Goal: Navigation & Orientation: Find specific page/section

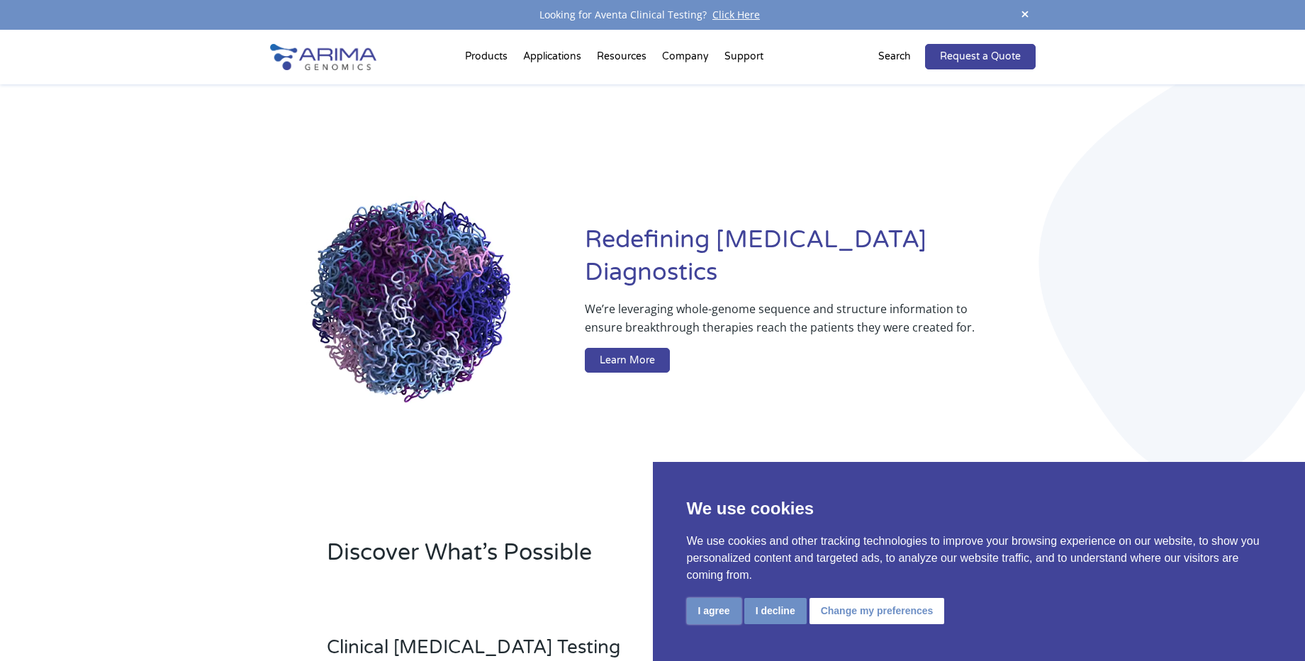
click at [705, 609] on button "I agree" at bounding box center [714, 611] width 55 height 26
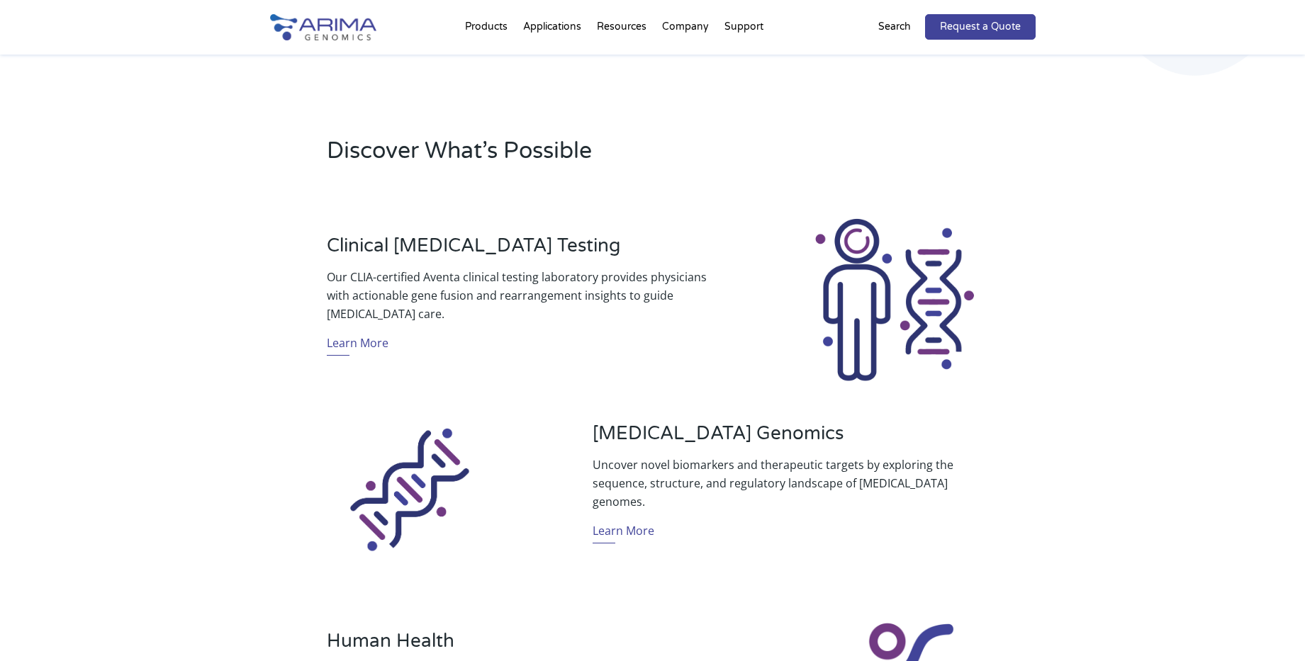
scroll to position [397, 0]
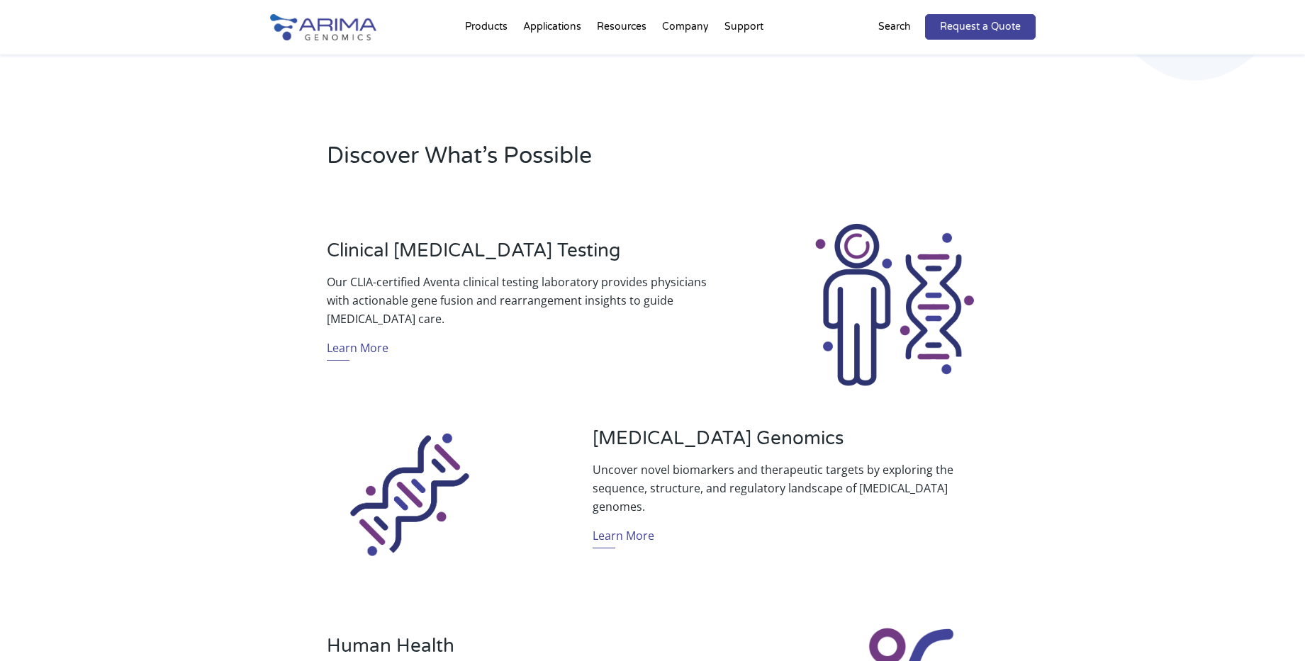
click at [887, 28] on p "Search" at bounding box center [894, 27] width 33 height 18
click at [892, 26] on p "Search" at bounding box center [894, 27] width 33 height 18
click at [828, 28] on div "Request a Quote Search" at bounding box center [921, 27] width 230 height 26
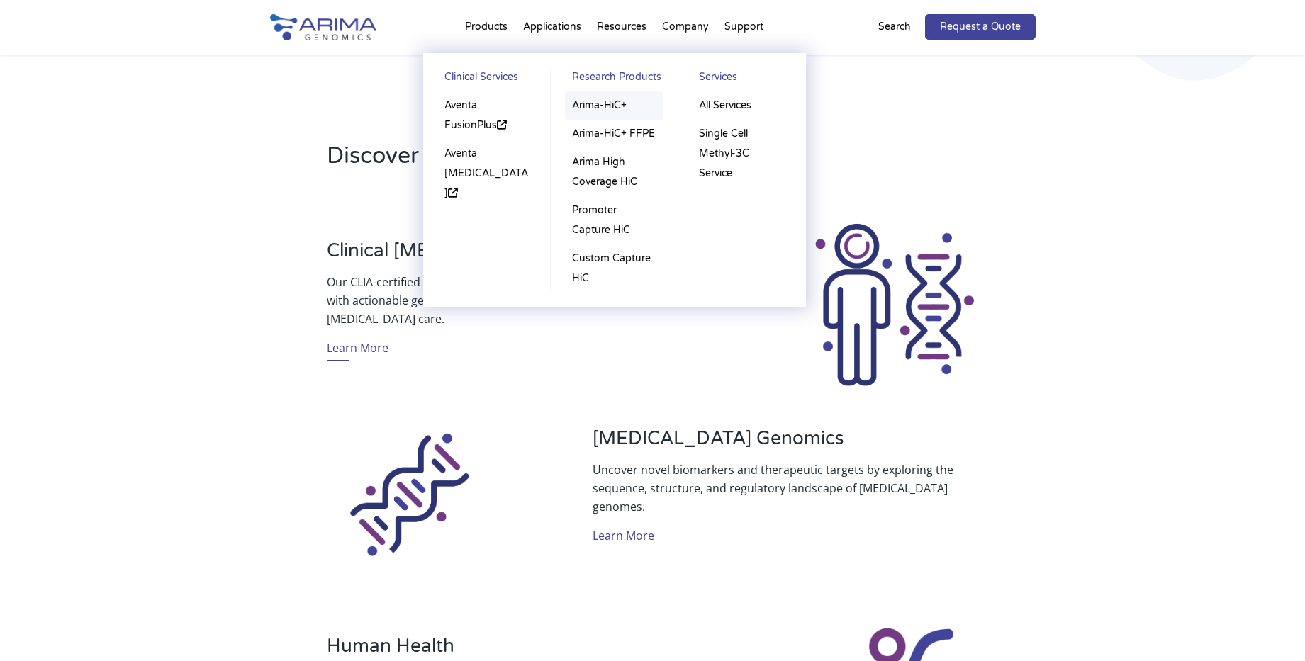
click at [599, 105] on link "Arima-HiC+" at bounding box center [614, 105] width 99 height 28
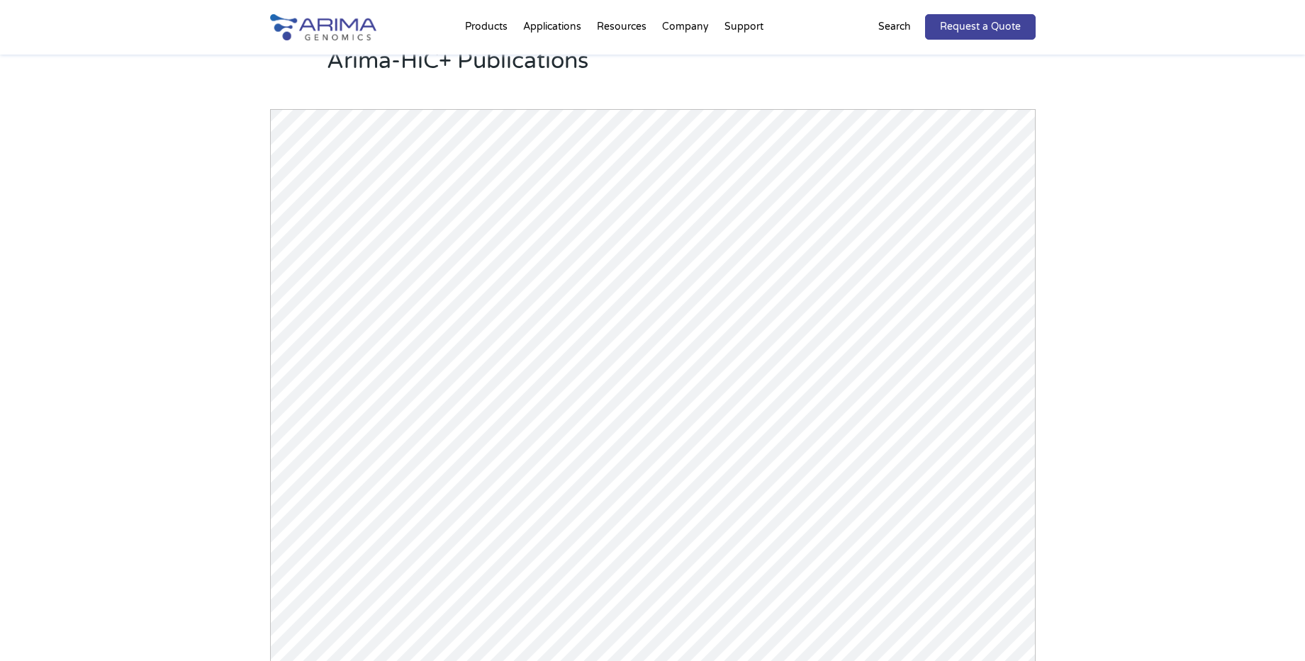
scroll to position [1417, 0]
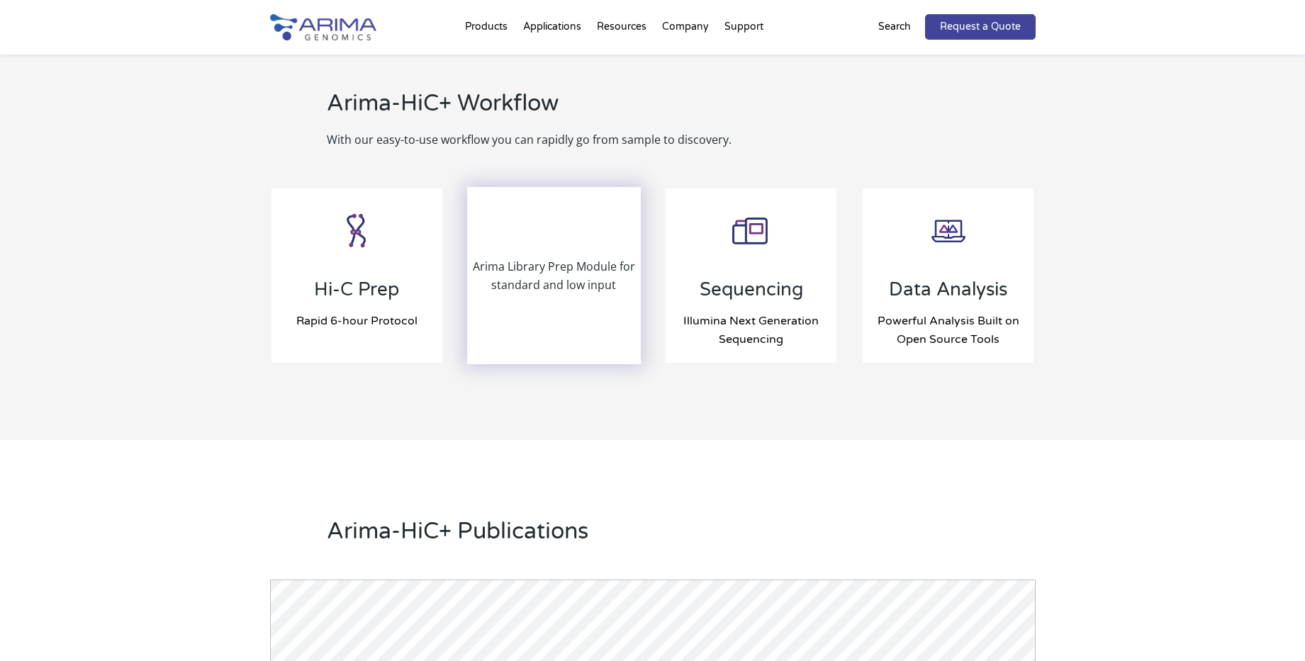
click at [563, 285] on p "Arima Library Prep Module for standard and low input" at bounding box center [554, 275] width 172 height 37
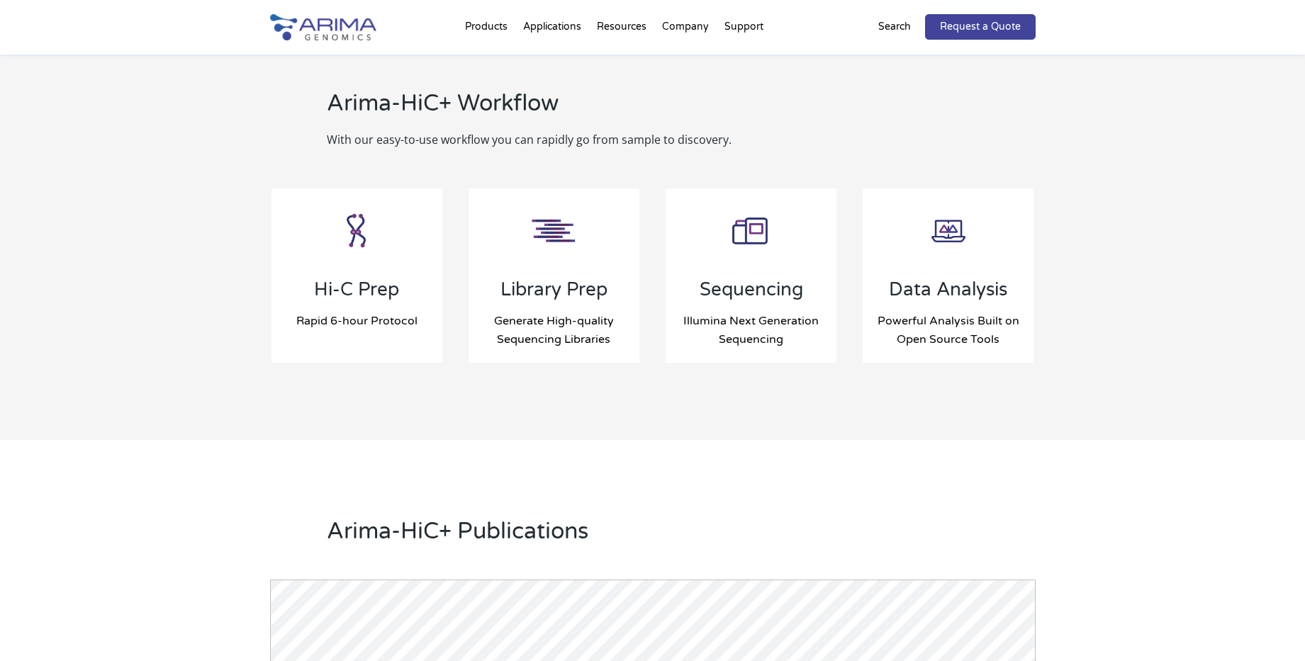
click at [904, 30] on p "Search" at bounding box center [894, 27] width 33 height 18
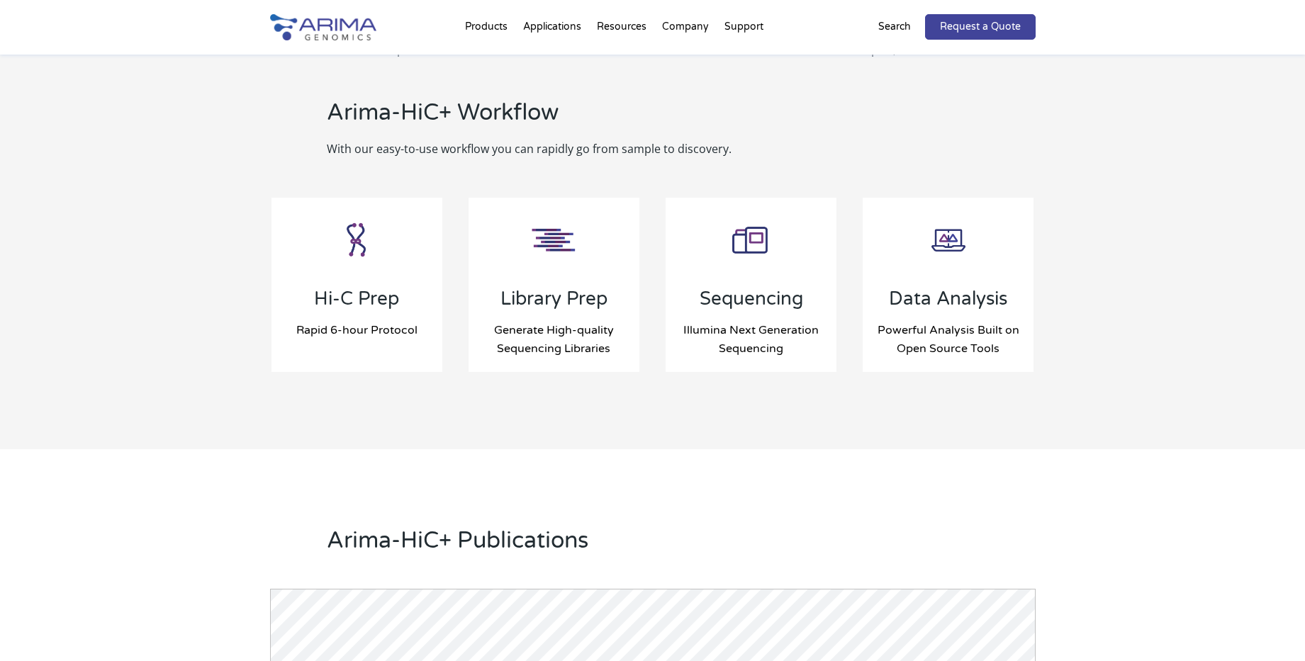
scroll to position [1445, 0]
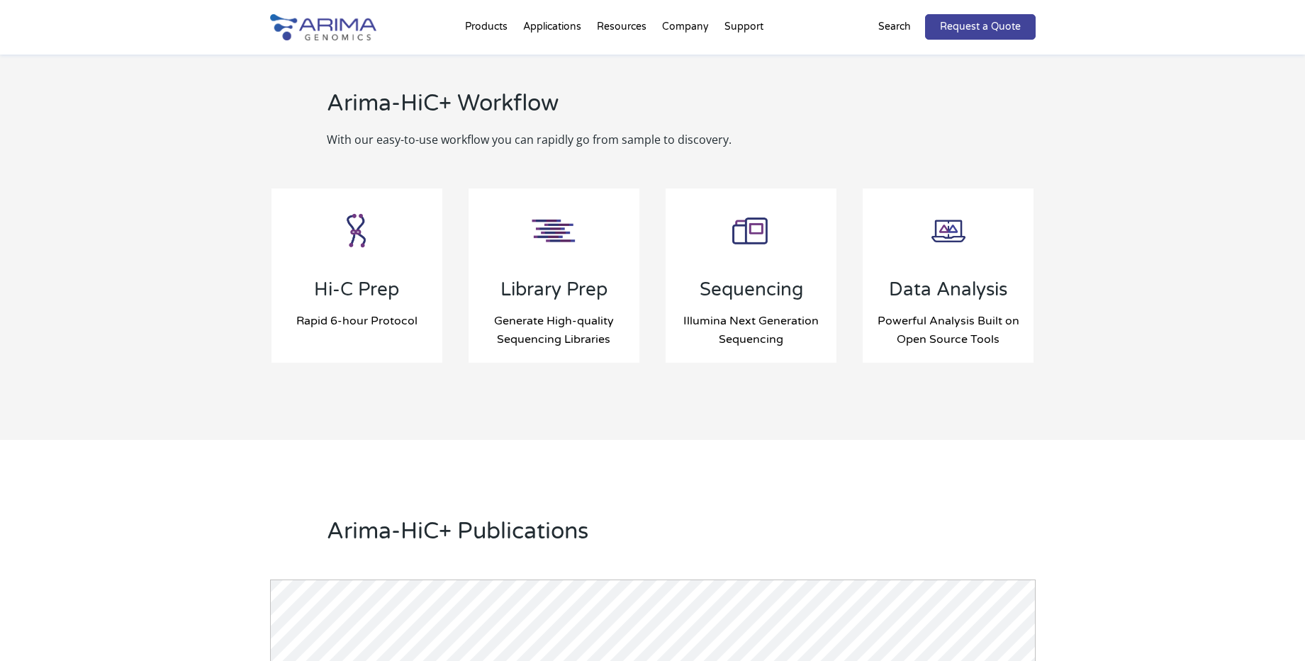
click at [904, 25] on p "Search" at bounding box center [894, 27] width 33 height 18
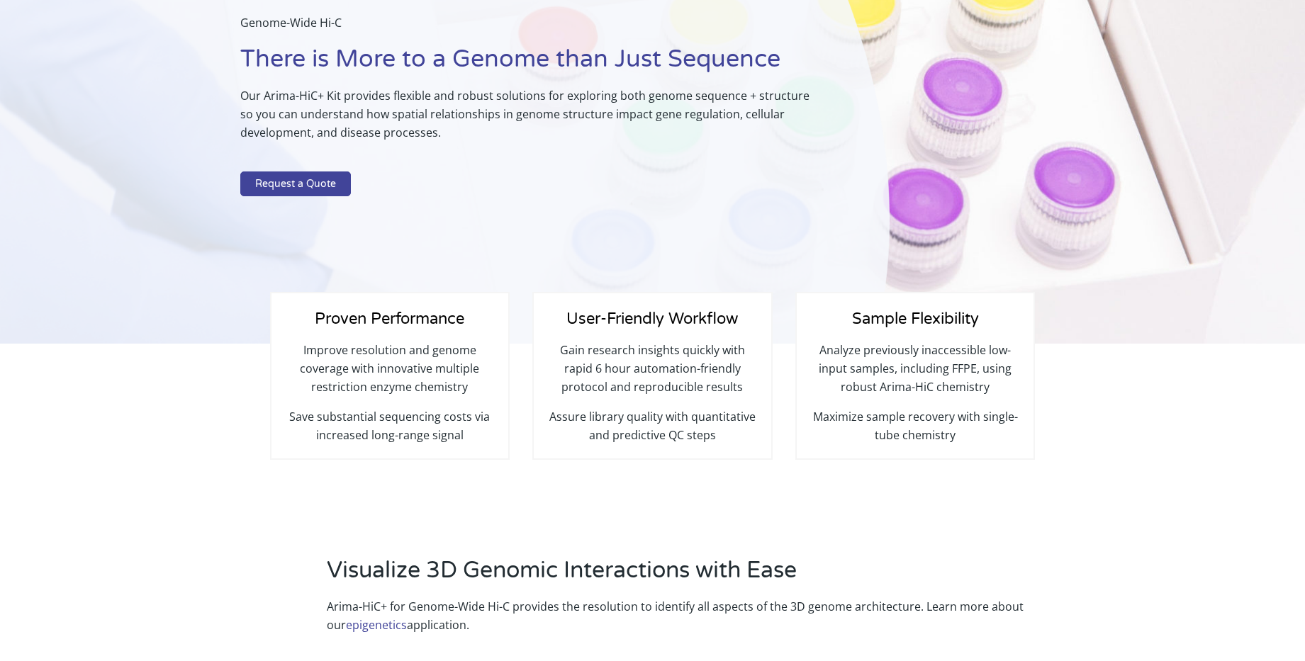
scroll to position [0, 0]
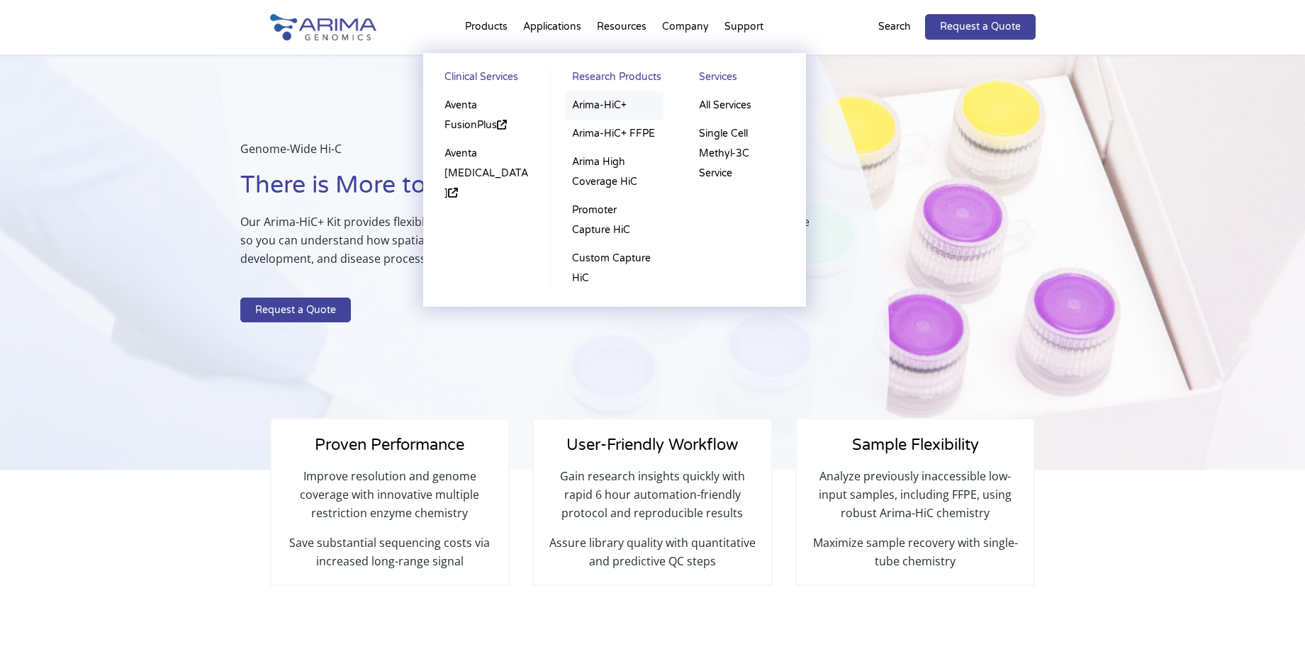
click at [600, 105] on link "Arima-HiC+" at bounding box center [614, 105] width 99 height 28
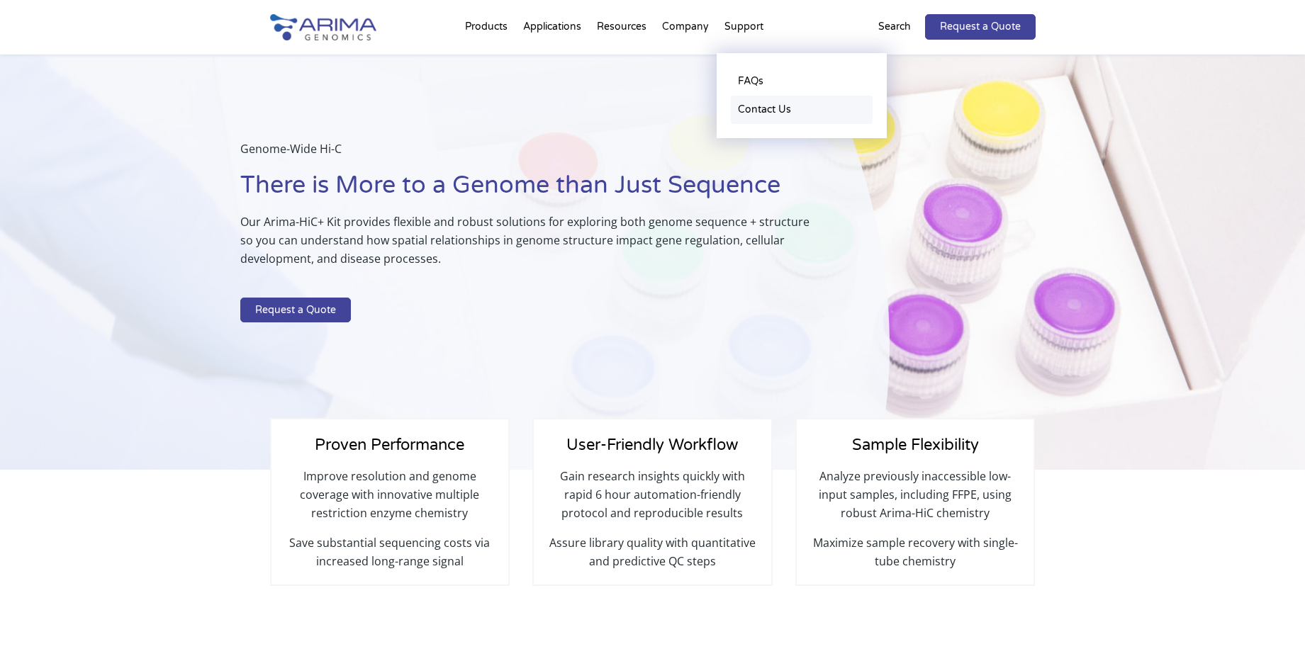
click at [782, 108] on link "Contact Us" at bounding box center [802, 110] width 142 height 28
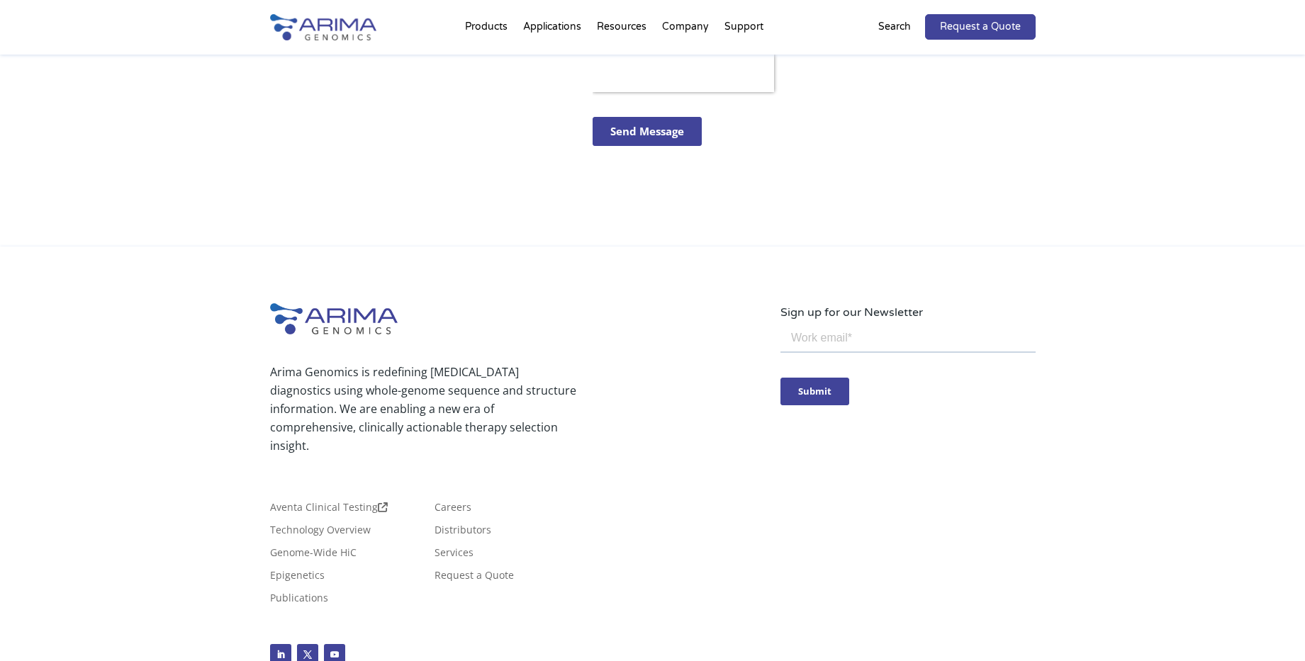
scroll to position [689, 0]
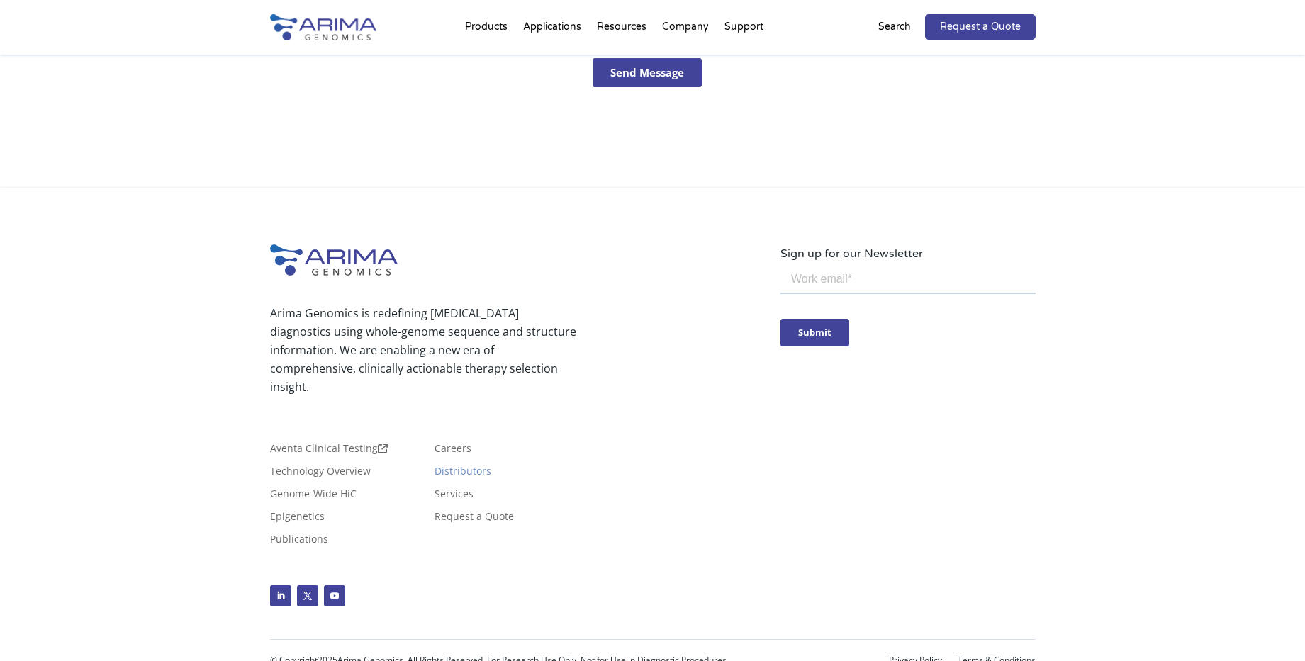
click at [473, 476] on link "Distributors" at bounding box center [462, 474] width 57 height 16
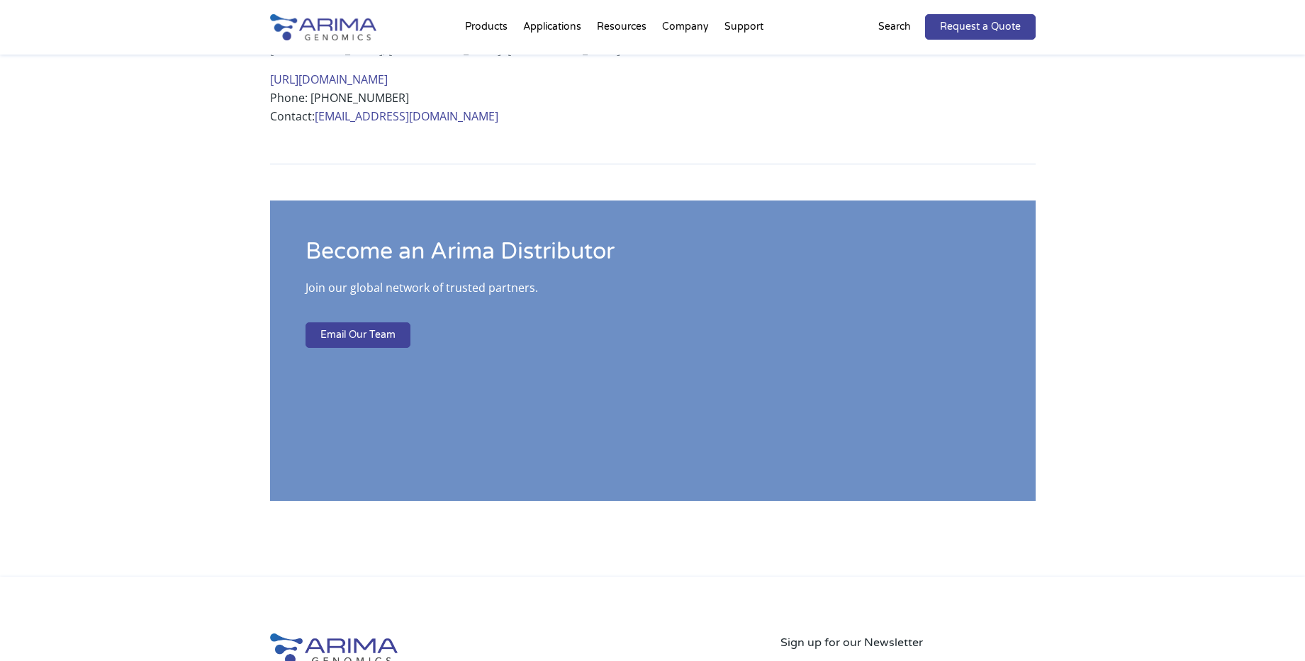
scroll to position [1423, 0]
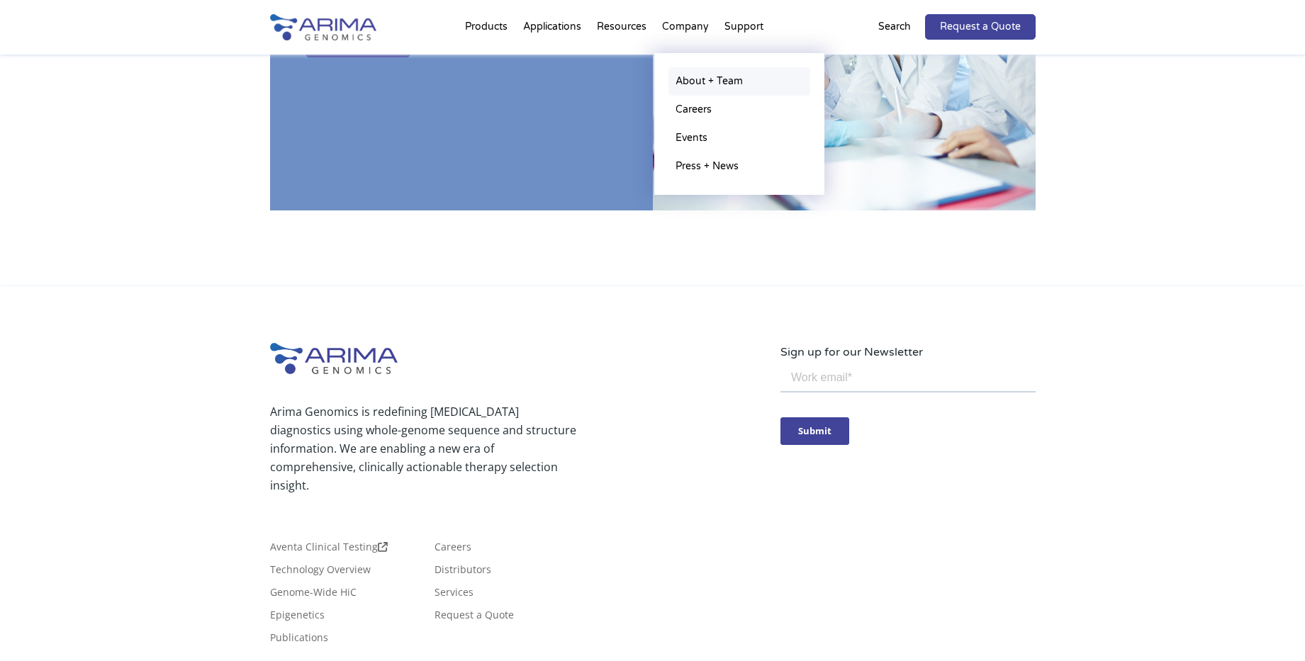
click at [714, 76] on link "About + Team" at bounding box center [739, 81] width 142 height 28
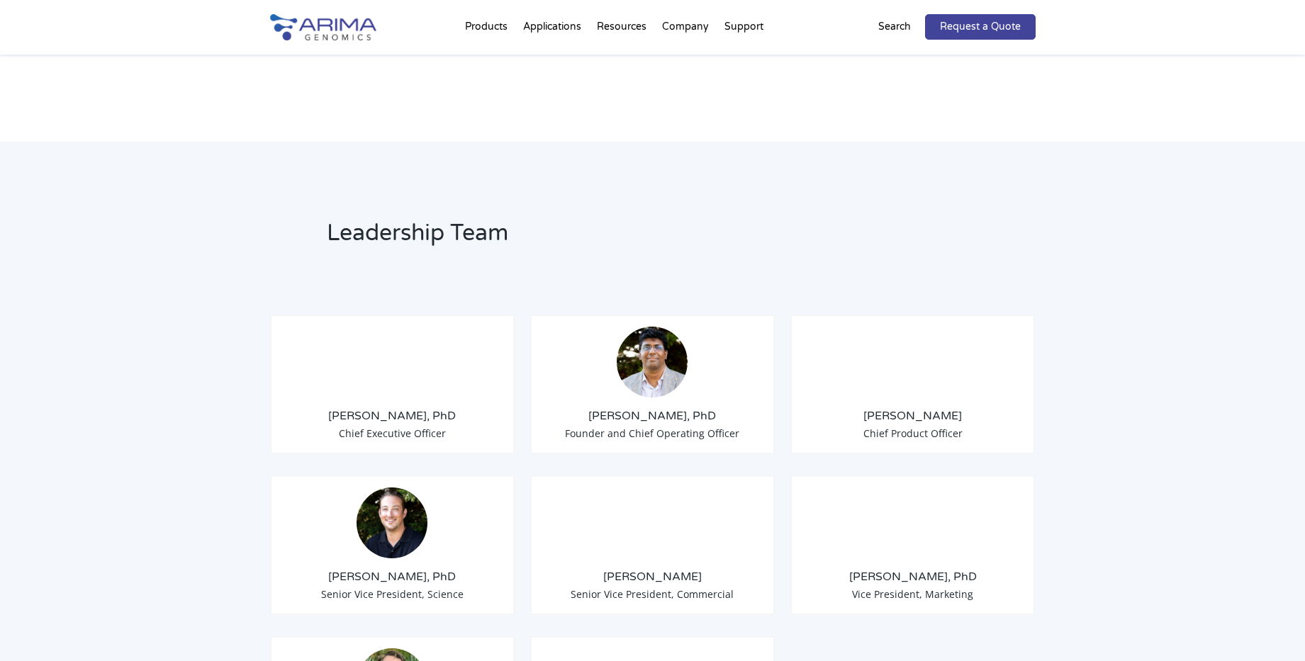
scroll to position [872, 0]
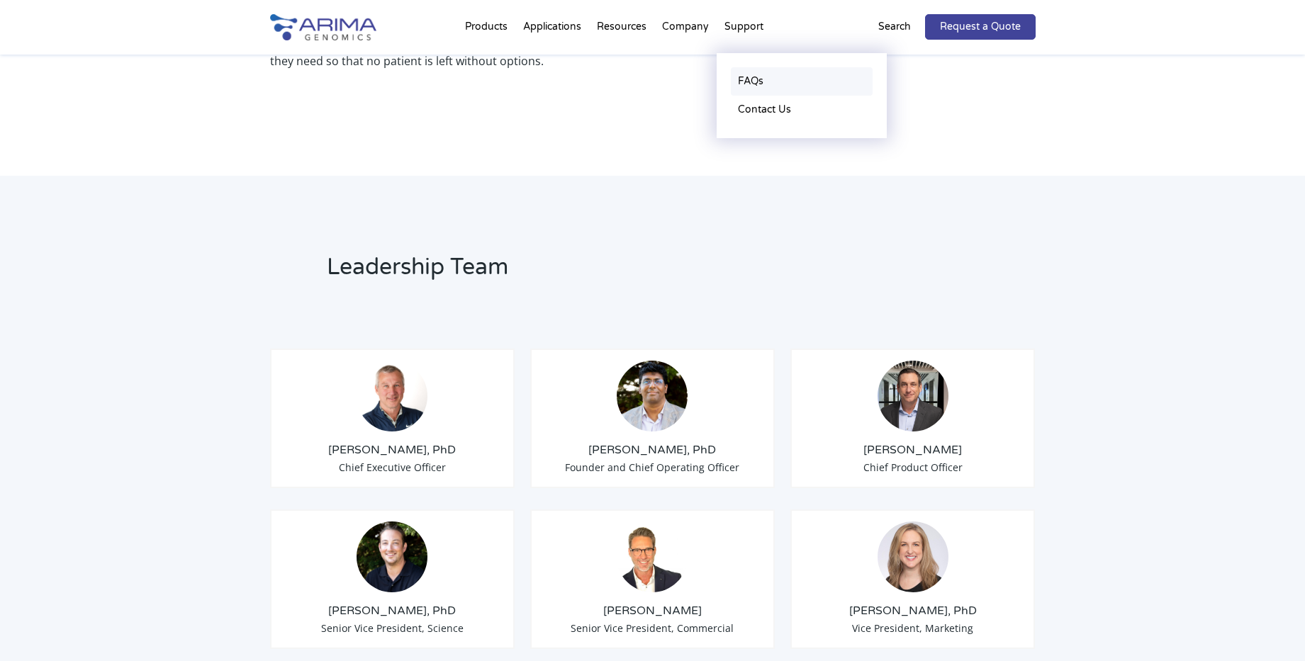
click at [751, 80] on link "FAQs" at bounding box center [802, 81] width 142 height 28
drag, startPoint x: 307, startPoint y: 163, endPoint x: 279, endPoint y: 159, distance: 27.9
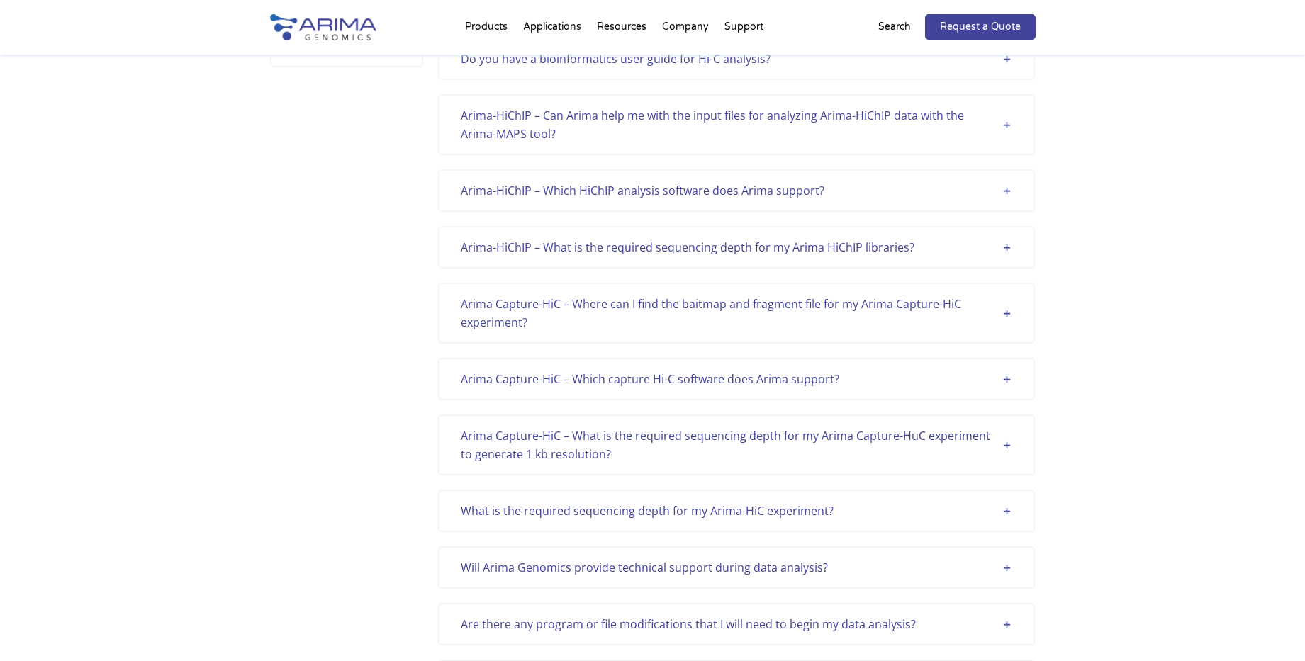
scroll to position [283, 0]
click at [345, 26] on img at bounding box center [323, 27] width 106 height 26
click at [773, 113] on link "Contact Us" at bounding box center [802, 110] width 142 height 28
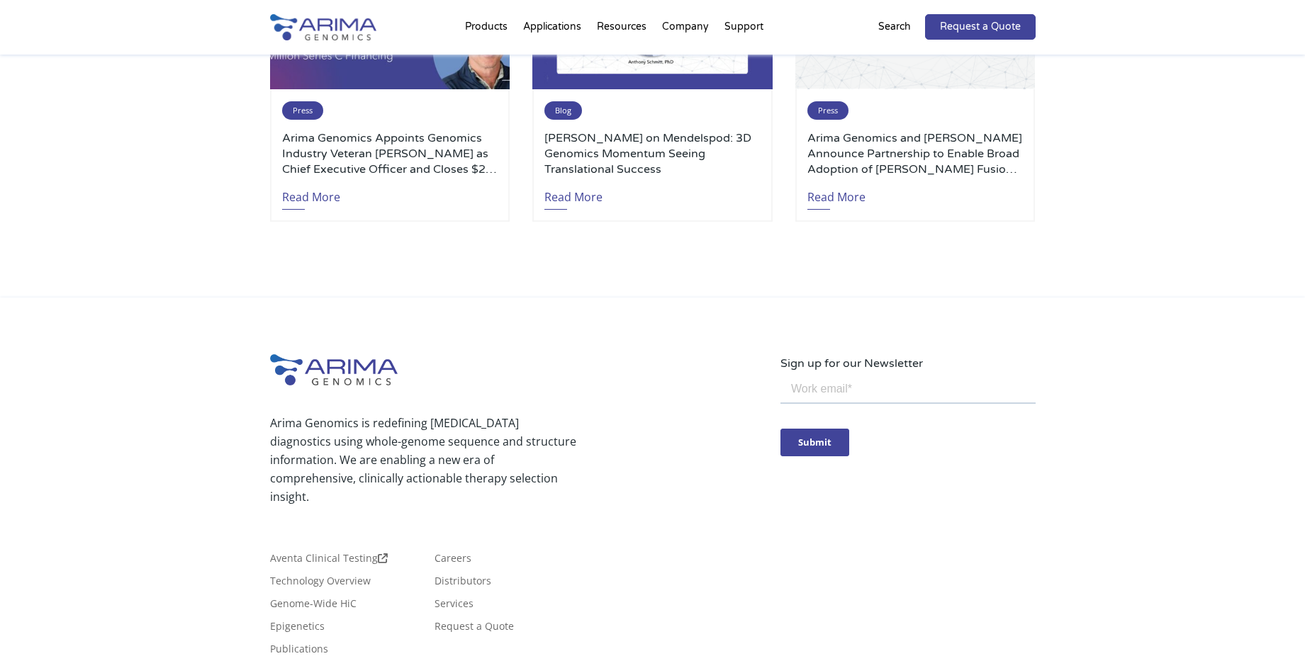
scroll to position [3173, 0]
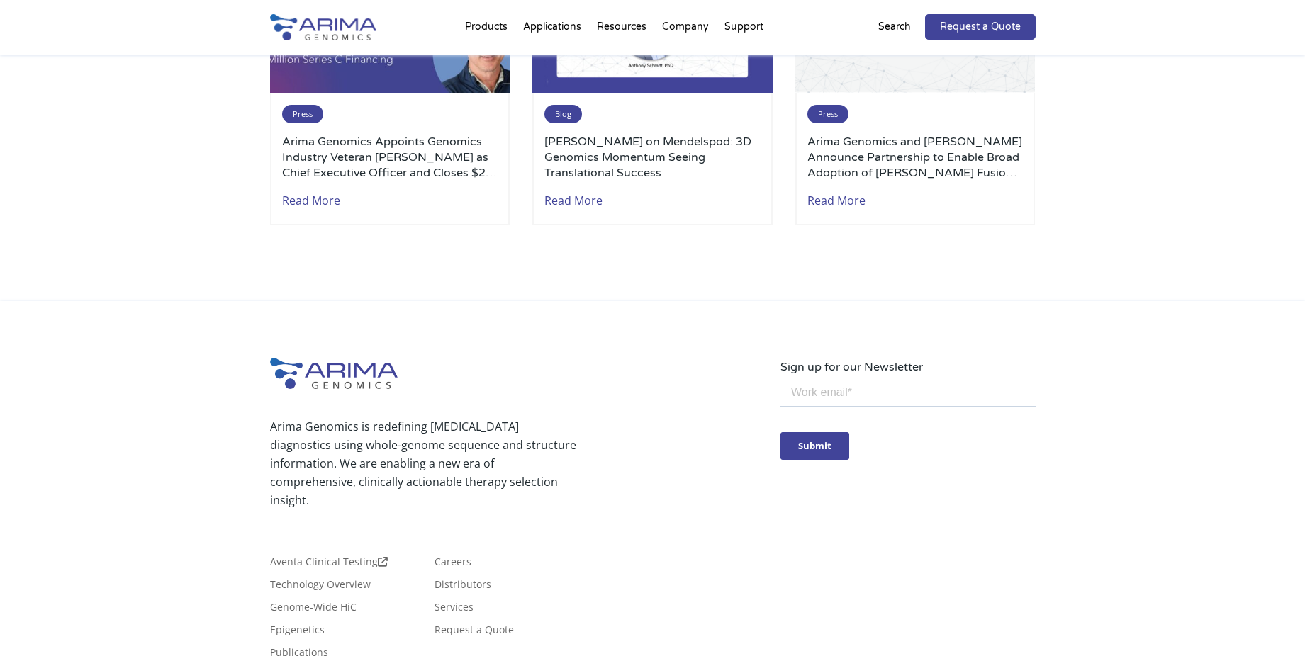
click at [553, 592] on li "Distributors" at bounding box center [510, 591] width 153 height 23
click at [552, 592] on li "Distributors" at bounding box center [510, 591] width 153 height 23
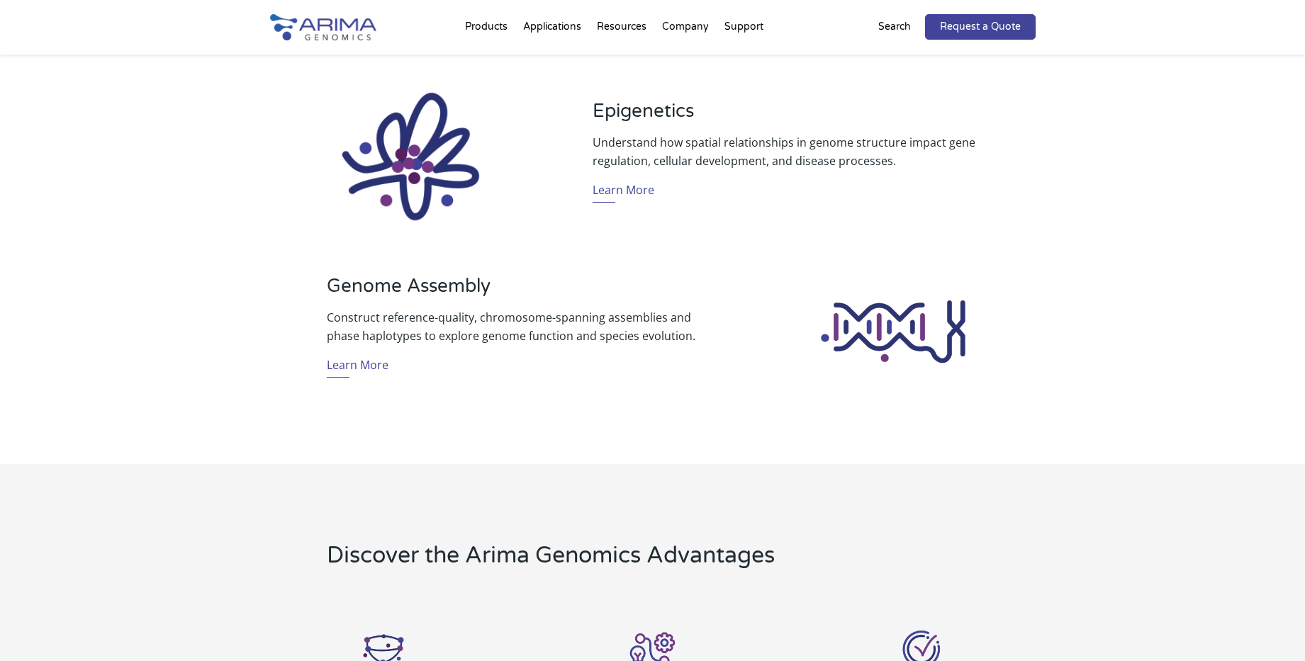
scroll to position [1075, 0]
drag, startPoint x: 612, startPoint y: 498, endPoint x: 646, endPoint y: 461, distance: 50.7
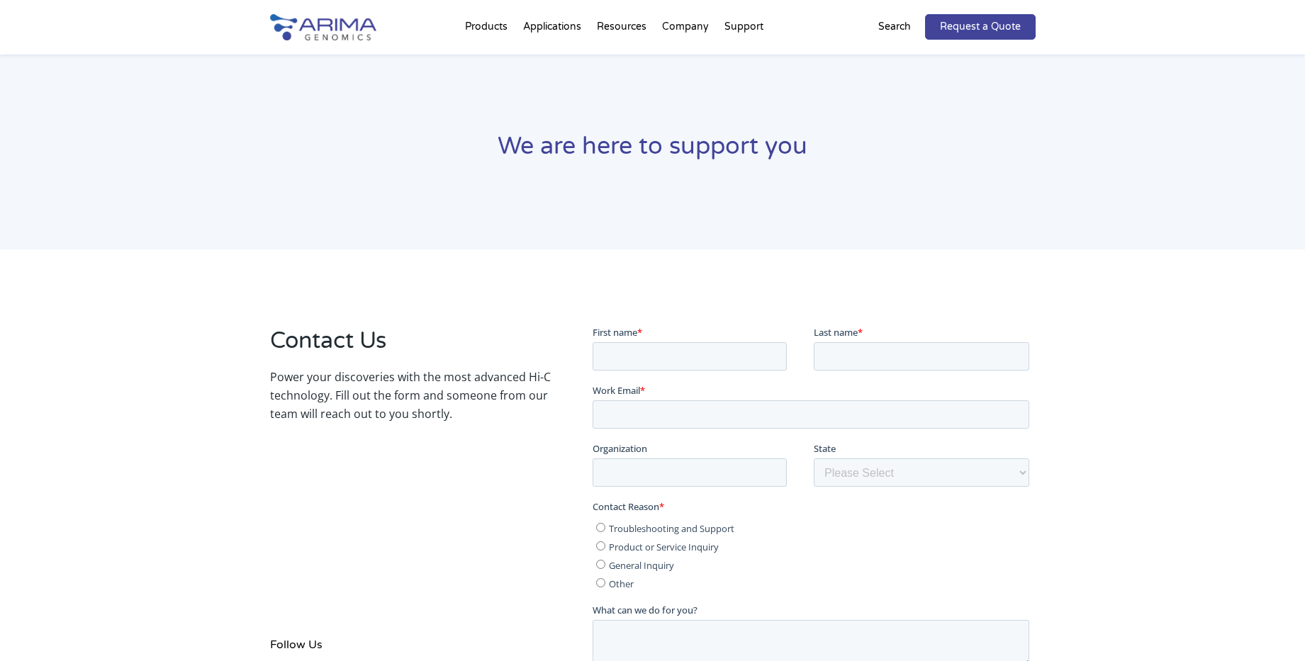
drag, startPoint x: 1700, startPoint y: 830, endPoint x: 1023, endPoint y: 446, distance: 777.6
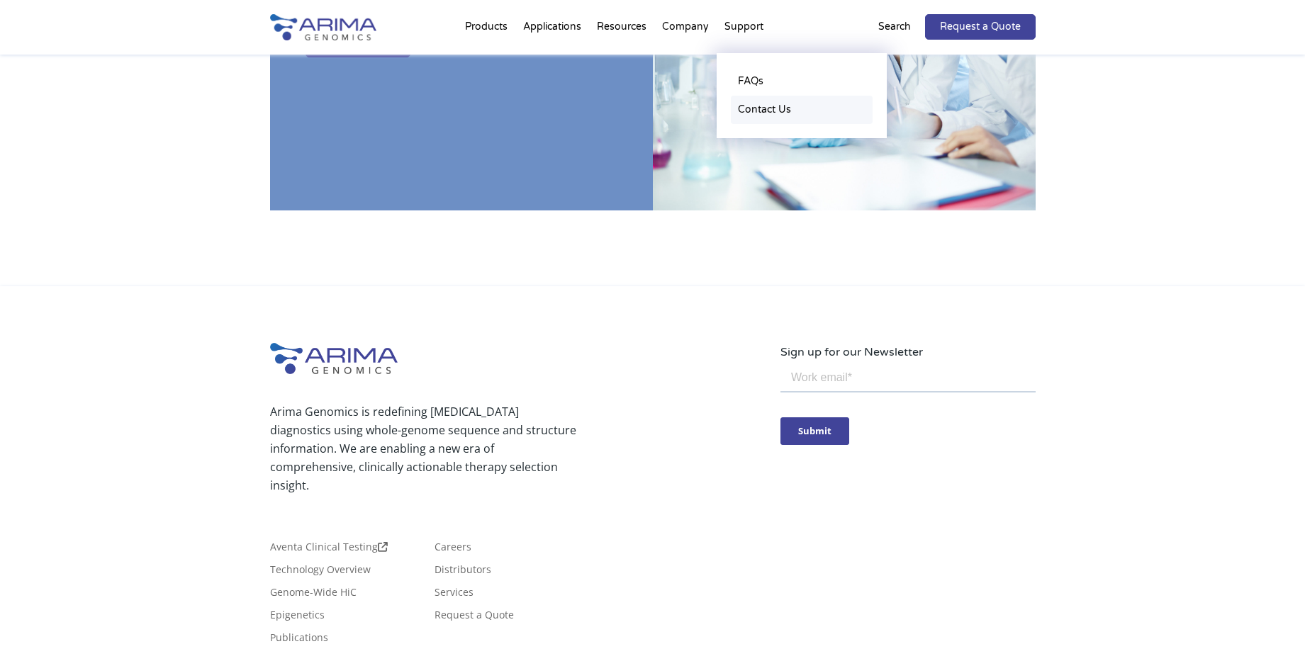
click at [759, 109] on link "Contact Us" at bounding box center [802, 110] width 142 height 28
